Goal: Task Accomplishment & Management: Manage account settings

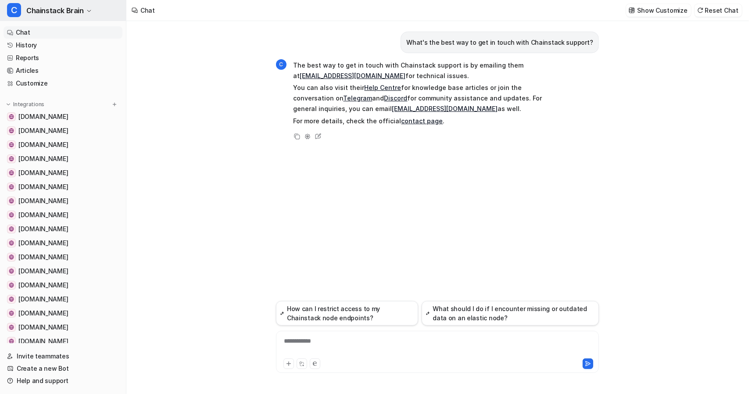
click at [76, 13] on span "Chainstack Brain" at bounding box center [54, 10] width 57 height 12
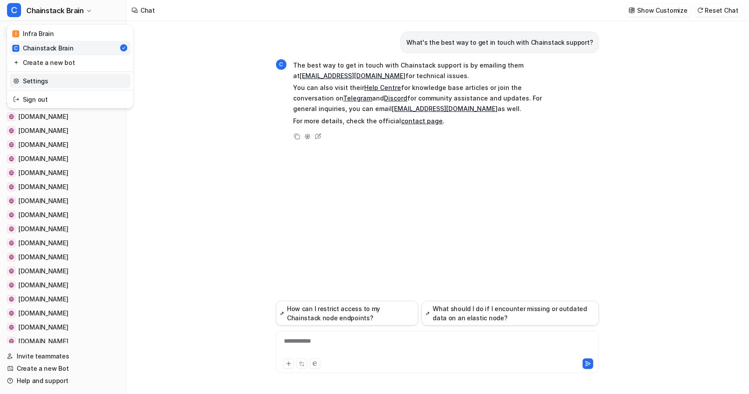
click at [38, 80] on link "Settings" at bounding box center [70, 81] width 121 height 14
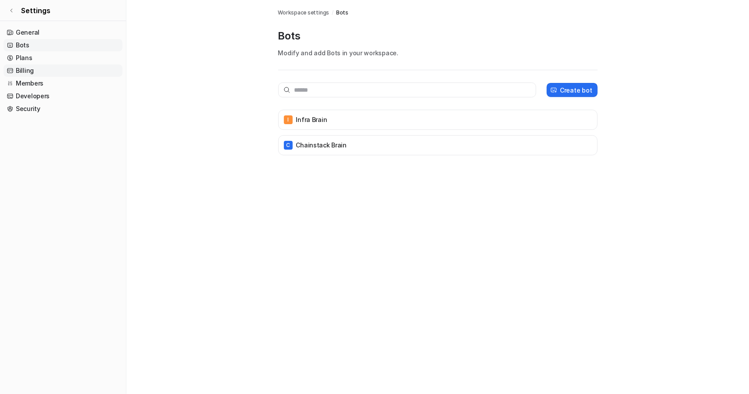
click at [19, 69] on link "Billing" at bounding box center [63, 70] width 119 height 12
